Goal: Task Accomplishment & Management: Use online tool/utility

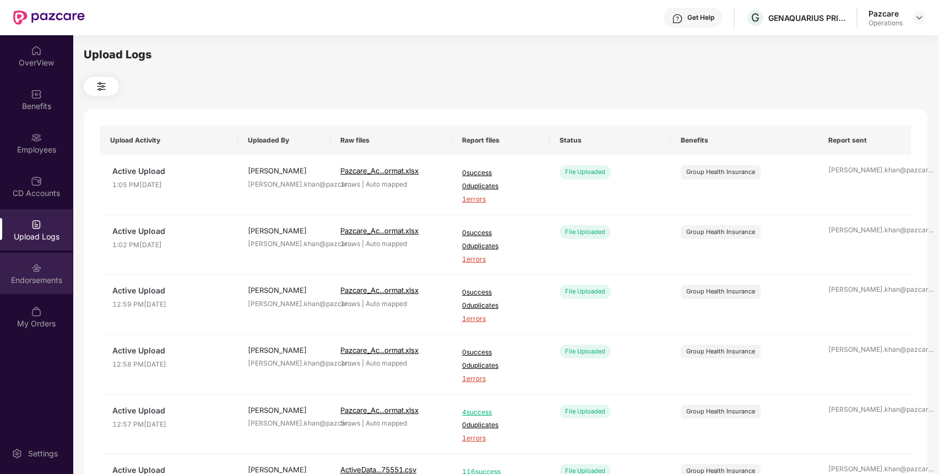
click at [45, 256] on div "Endorsements" at bounding box center [36, 273] width 73 height 41
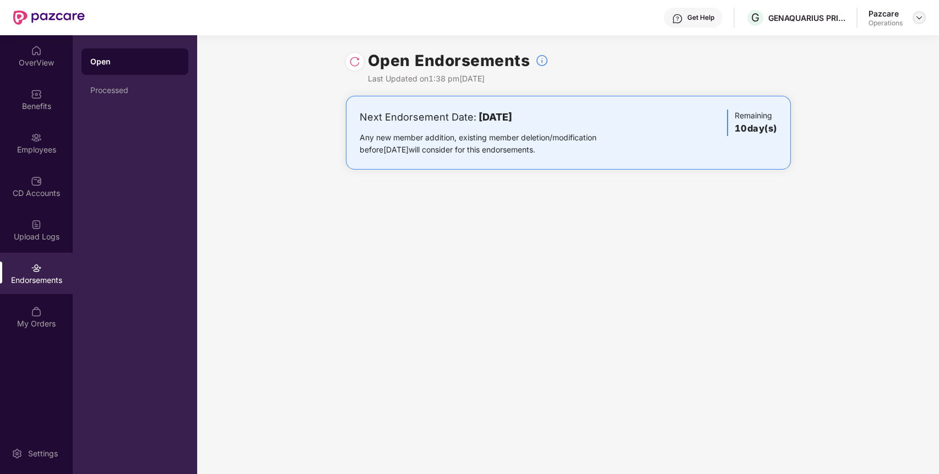
click at [916, 21] on img at bounding box center [919, 17] width 9 height 9
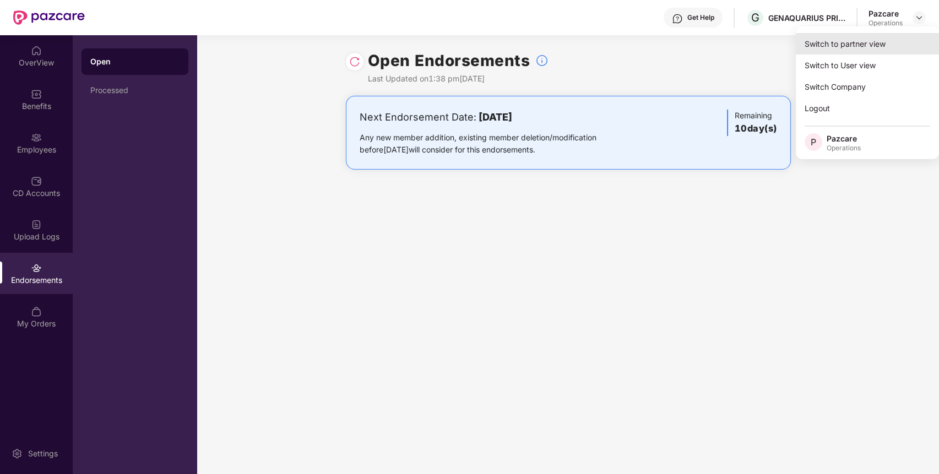
click at [879, 37] on div "Switch to partner view" at bounding box center [867, 43] width 143 height 21
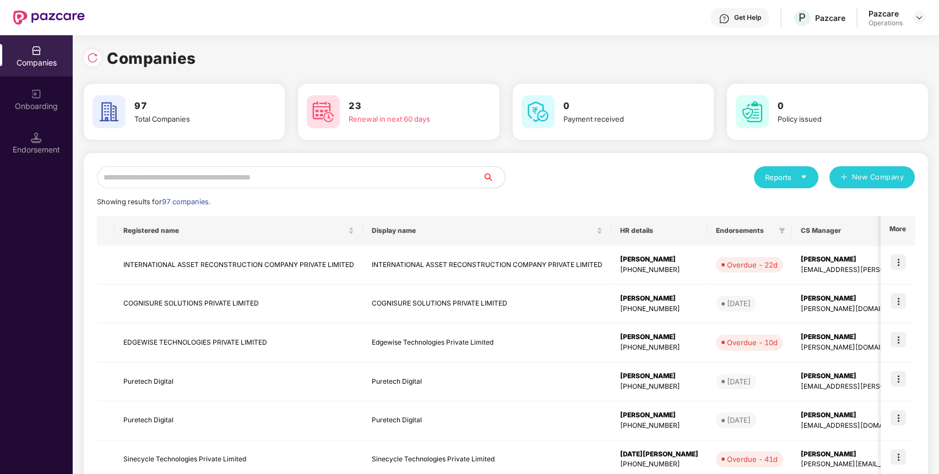
click at [454, 172] on input "text" at bounding box center [290, 177] width 386 height 22
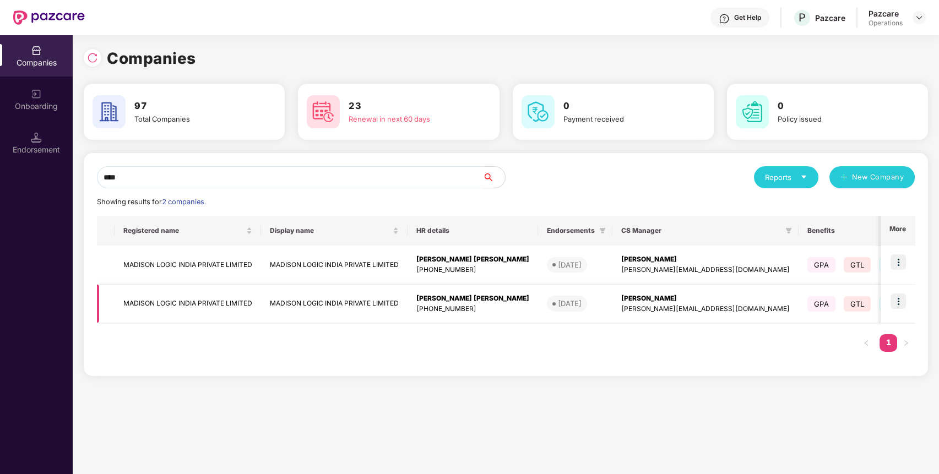
type input "****"
click at [902, 302] on img at bounding box center [898, 301] width 15 height 15
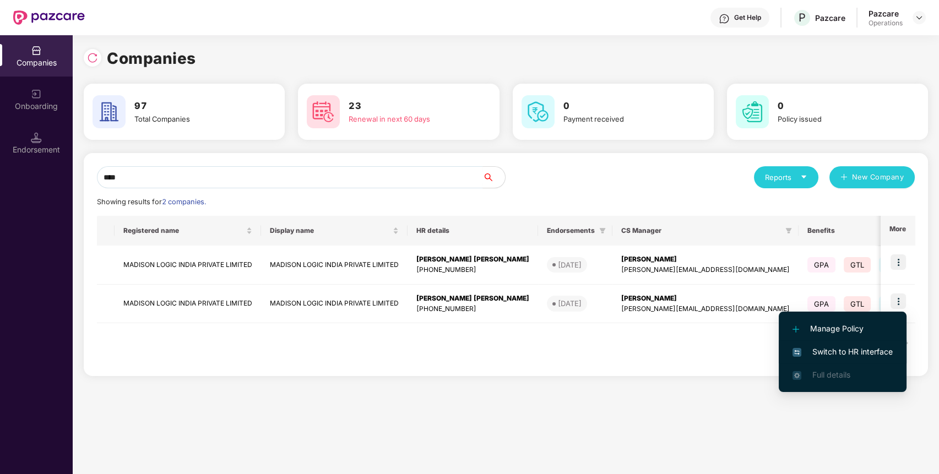
click at [870, 352] on span "Switch to HR interface" at bounding box center [842, 352] width 100 height 12
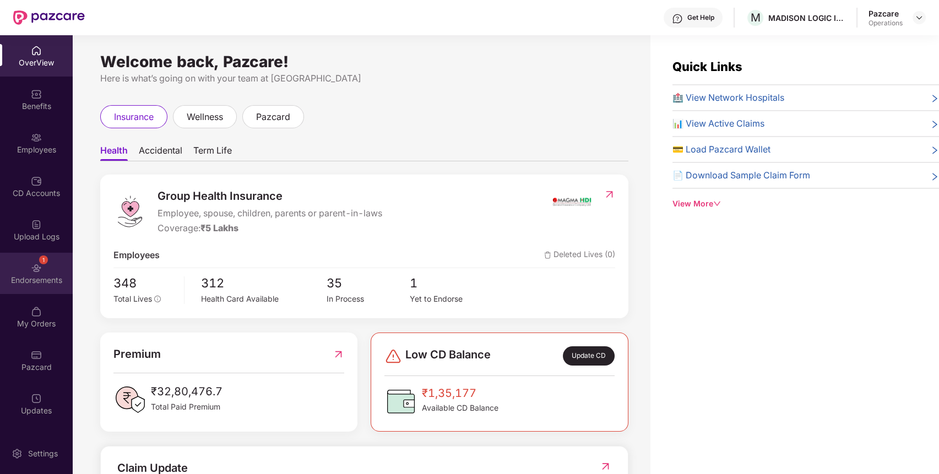
click at [53, 258] on div "1 Endorsements" at bounding box center [36, 273] width 73 height 41
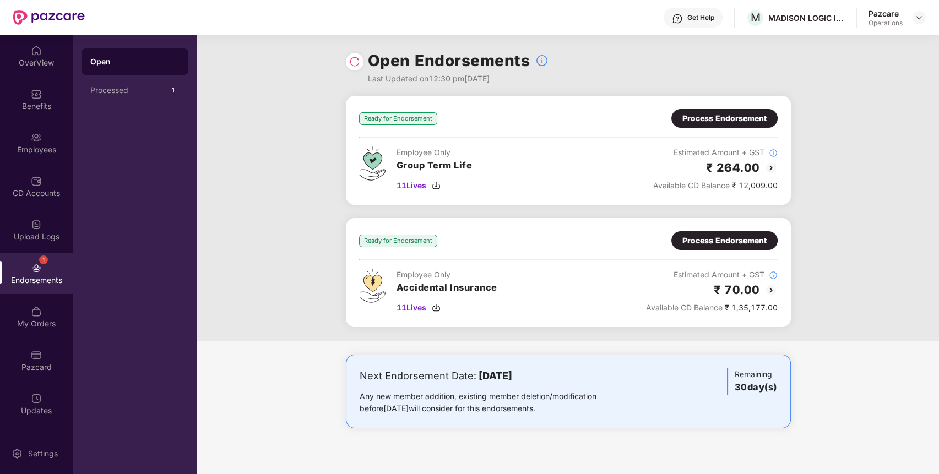
click at [737, 239] on div "Process Endorsement" at bounding box center [724, 241] width 84 height 12
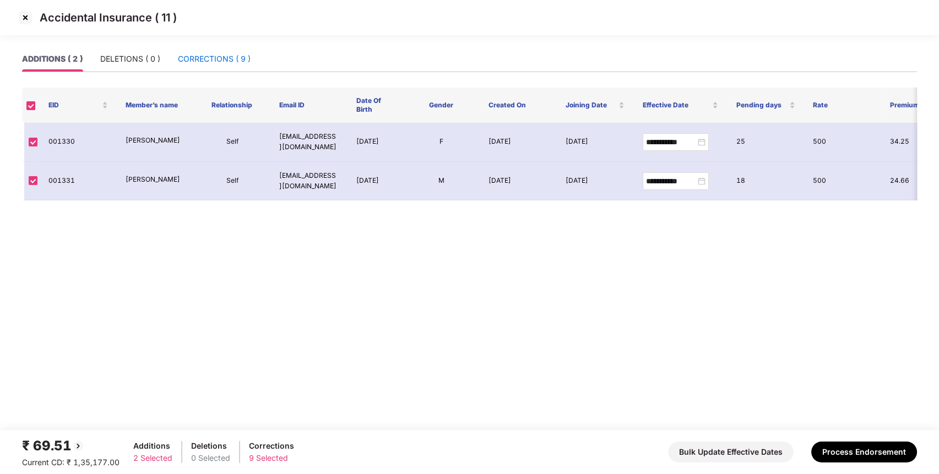
click at [240, 53] on div "CORRECTIONS ( 9 )" at bounding box center [214, 59] width 73 height 12
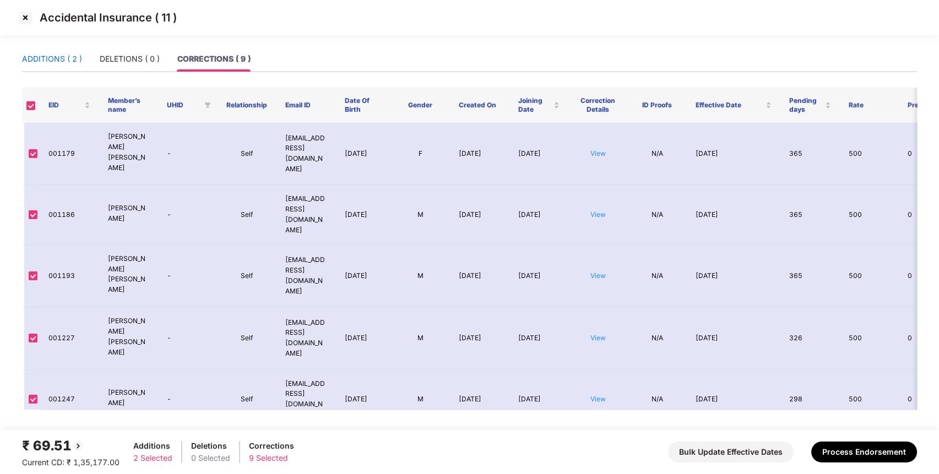
click at [70, 62] on div "ADDITIONS ( 2 )" at bounding box center [52, 59] width 60 height 12
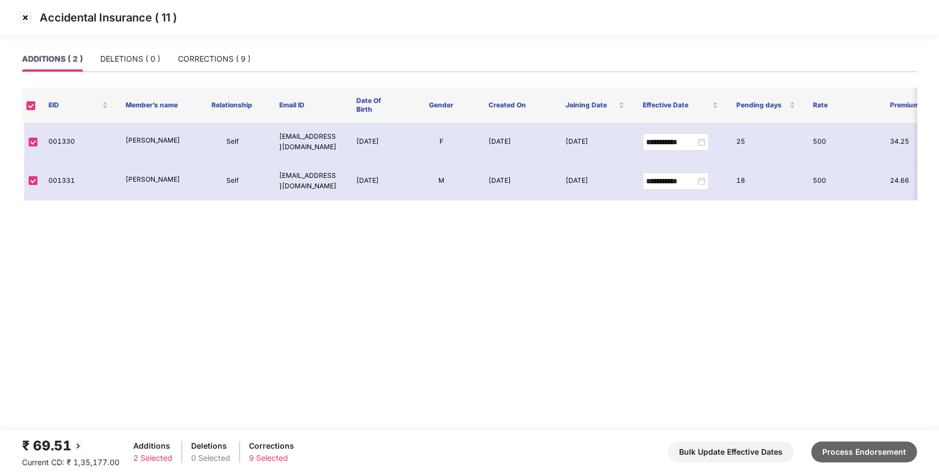
click at [852, 449] on button "Process Endorsement" at bounding box center [864, 452] width 106 height 21
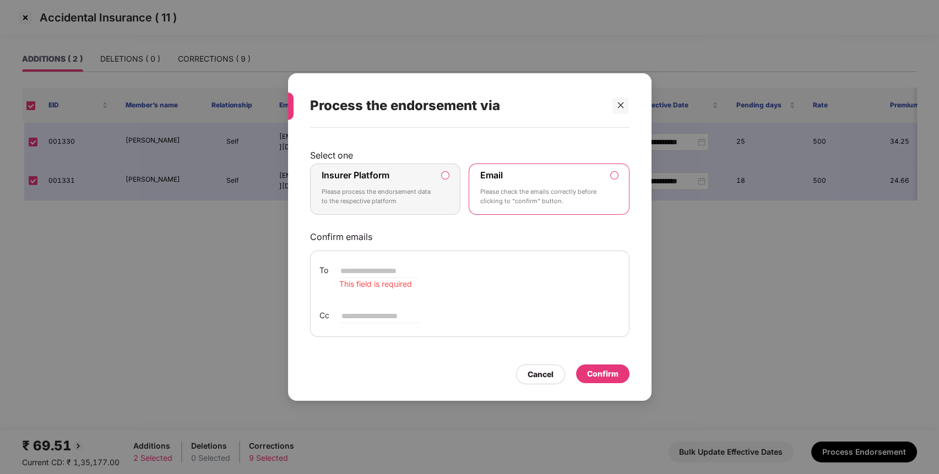
click at [392, 198] on p "Please process the endorsement data to the respective platform" at bounding box center [378, 196] width 112 height 19
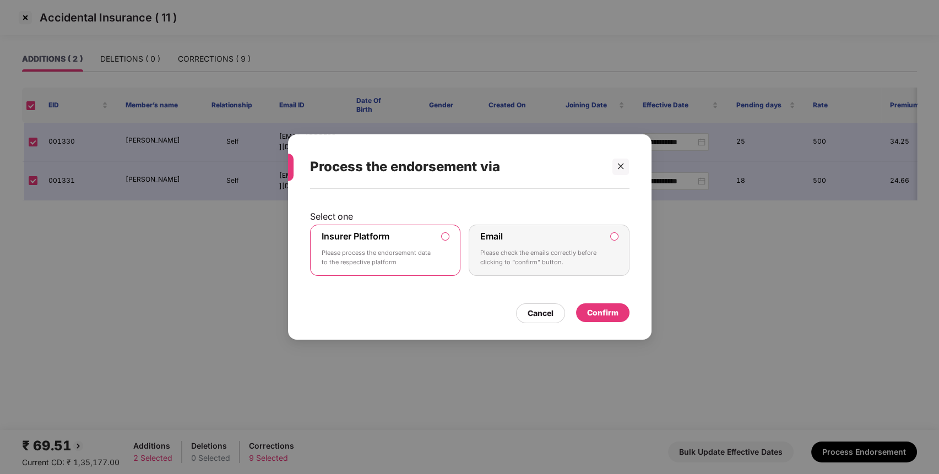
click at [611, 317] on div "Confirm" at bounding box center [602, 313] width 31 height 12
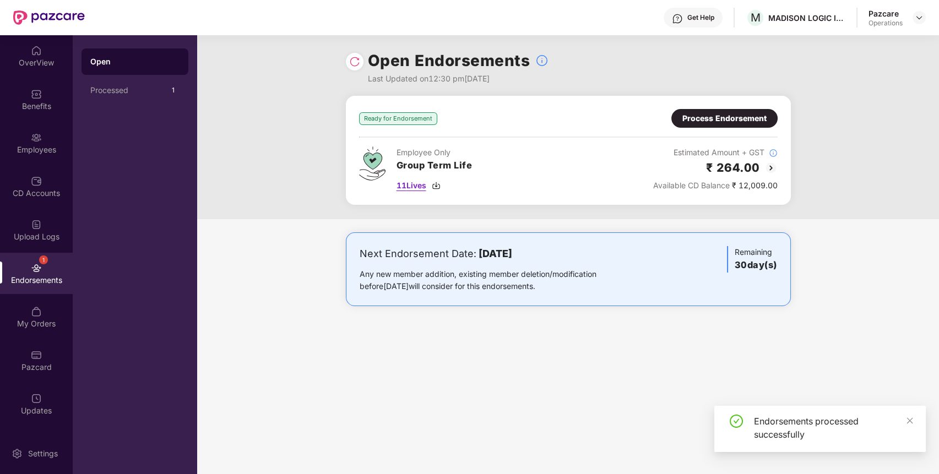
click at [406, 183] on span "11 Lives" at bounding box center [412, 186] width 30 height 12
